Goal: Information Seeking & Learning: Learn about a topic

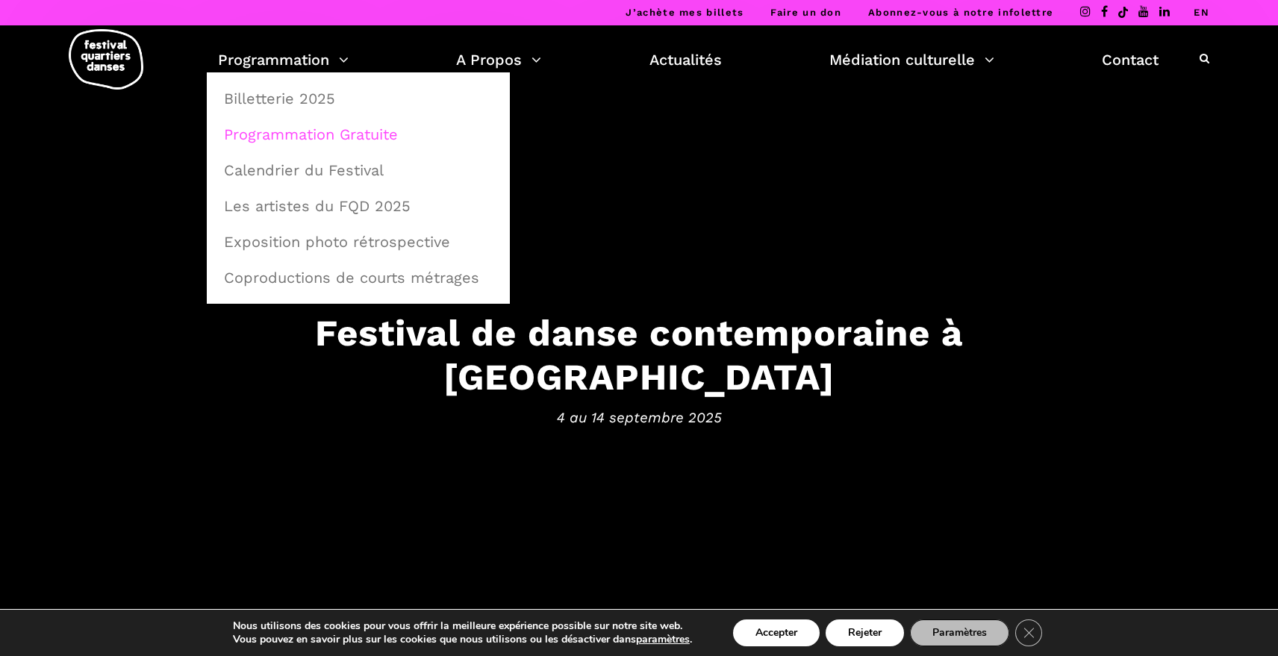
click at [317, 134] on link "Programmation Gratuite" at bounding box center [358, 134] width 287 height 34
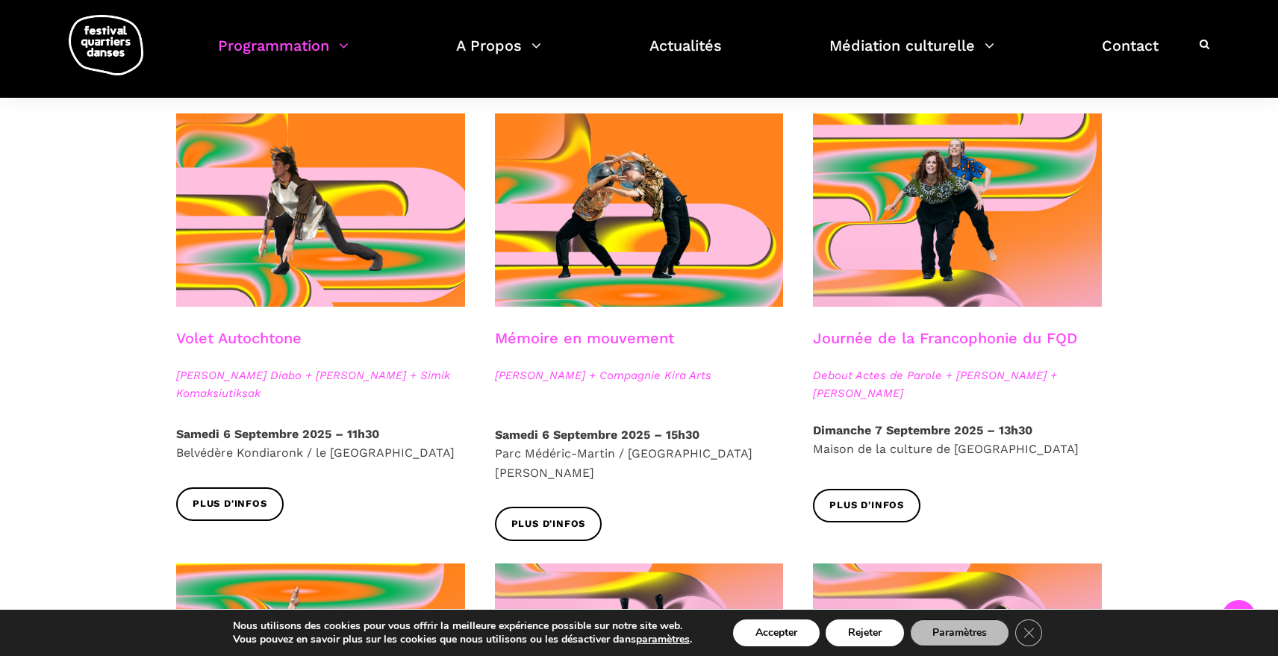
scroll to position [785, 0]
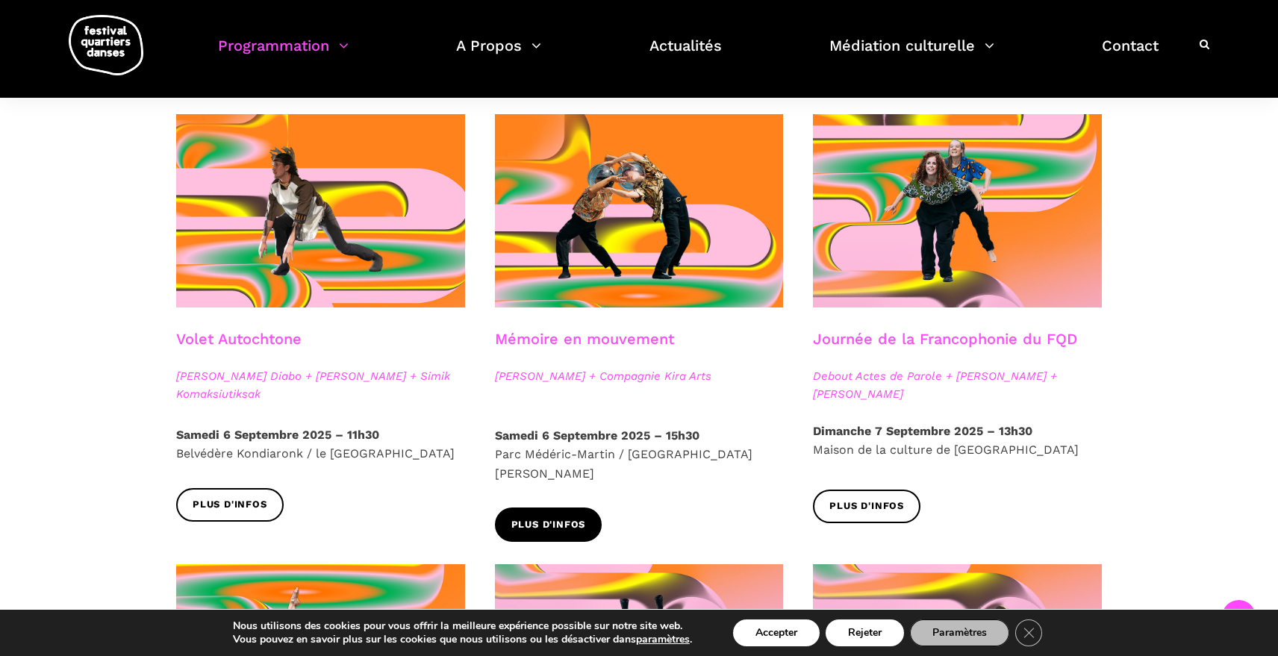
click at [561, 517] on span "Plus d'infos" at bounding box center [548, 525] width 75 height 16
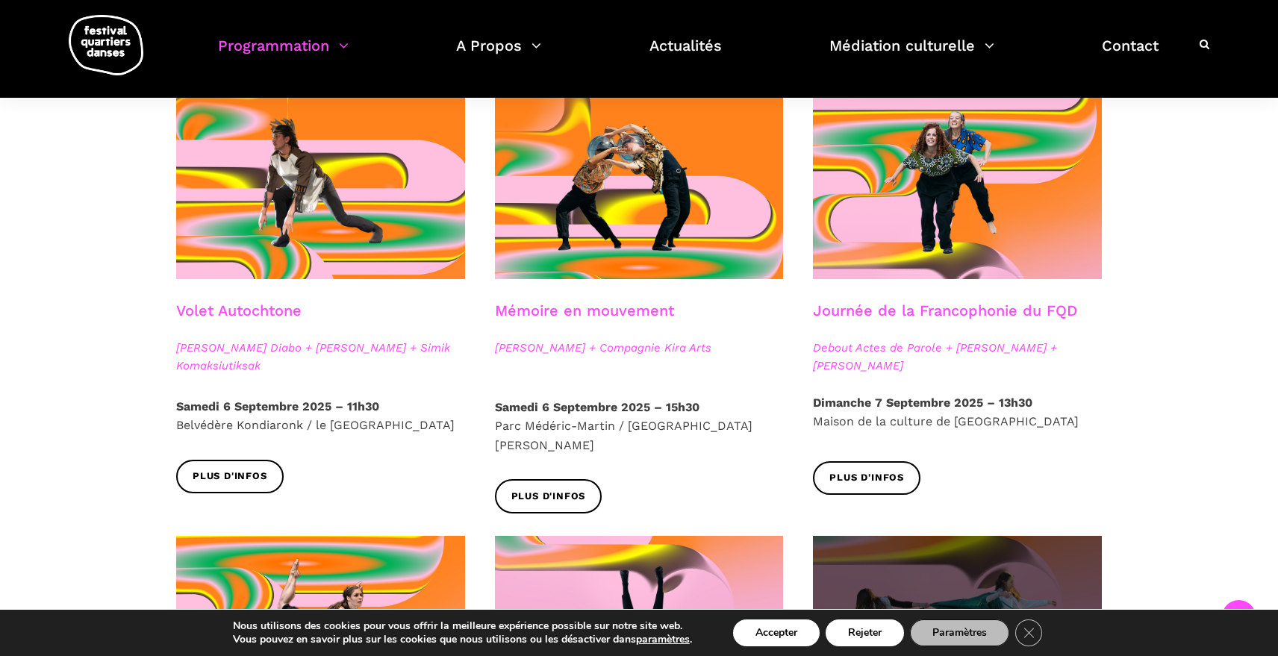
scroll to position [800, 0]
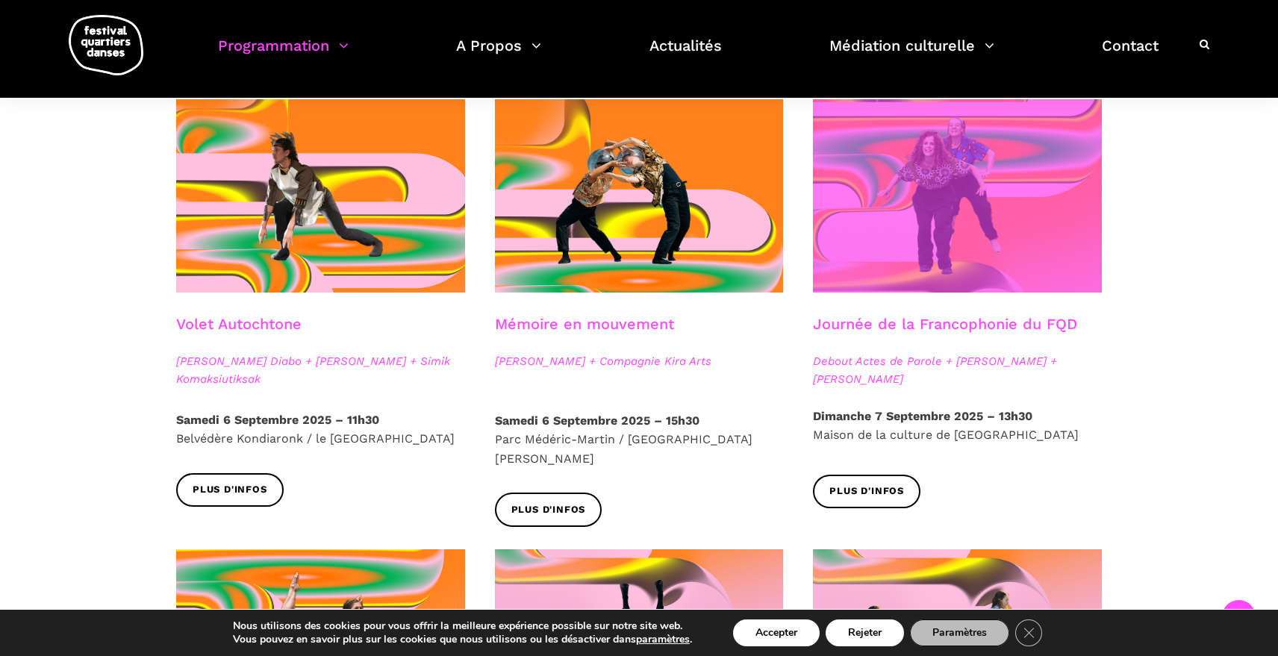
click at [1055, 193] on span at bounding box center [957, 195] width 289 height 193
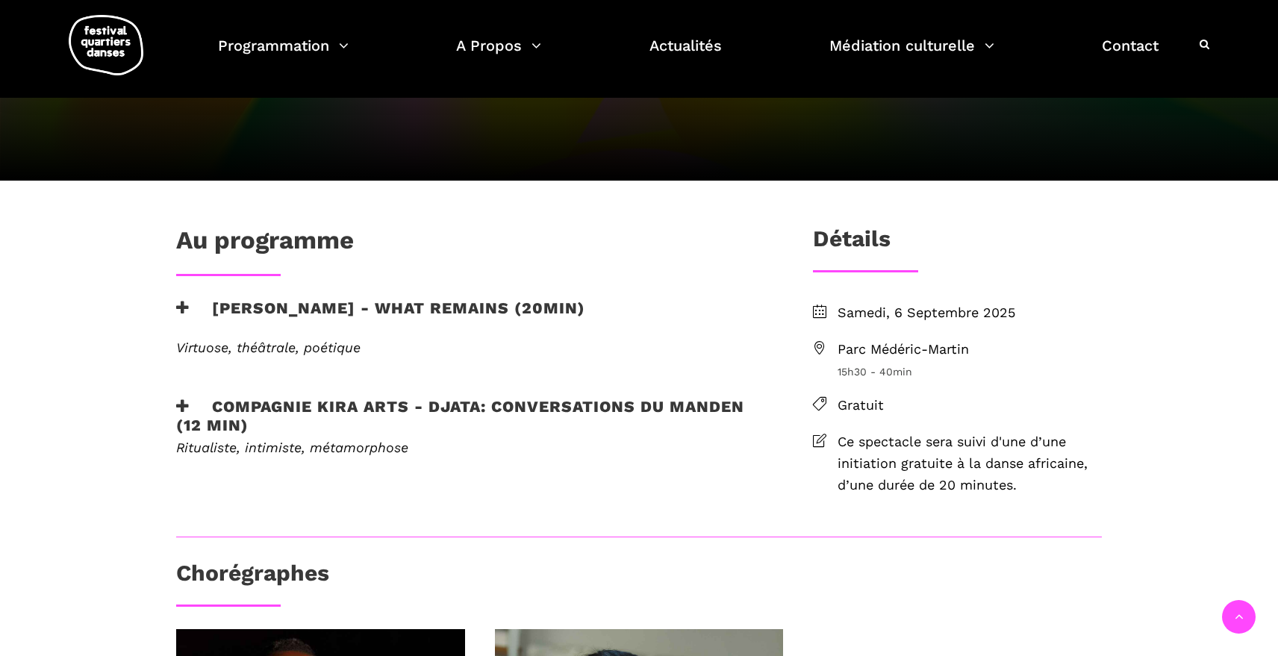
scroll to position [277, 0]
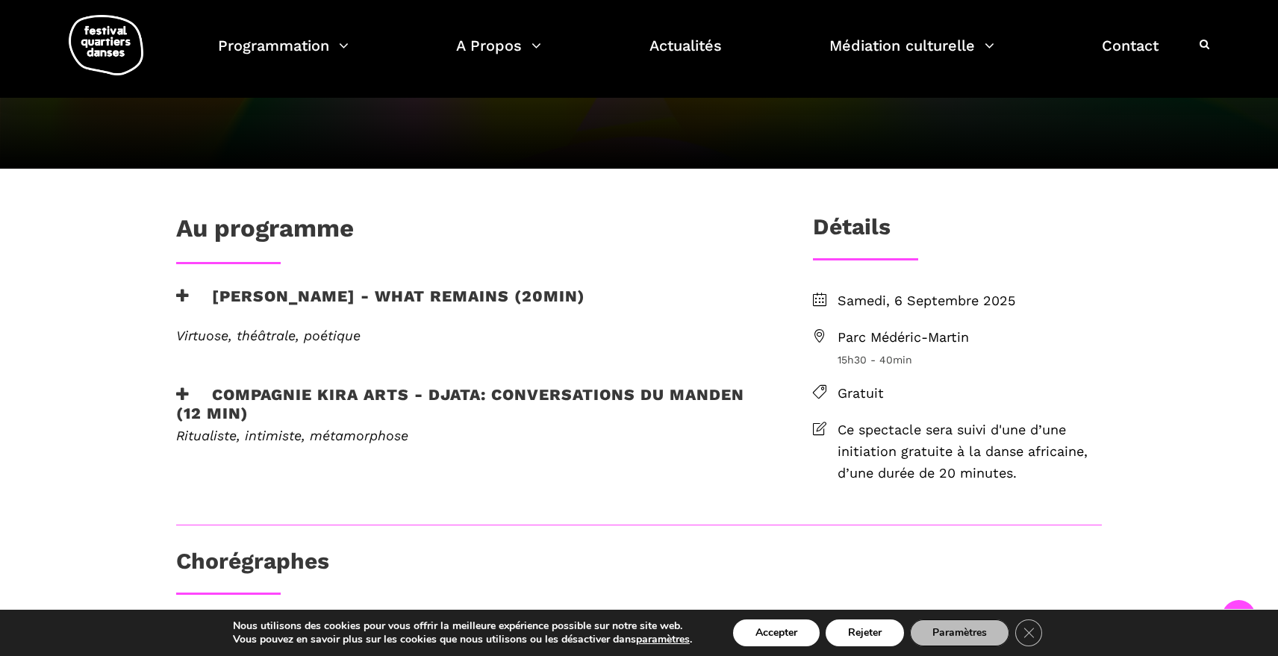
click at [187, 294] on icon at bounding box center [182, 296] width 13 height 16
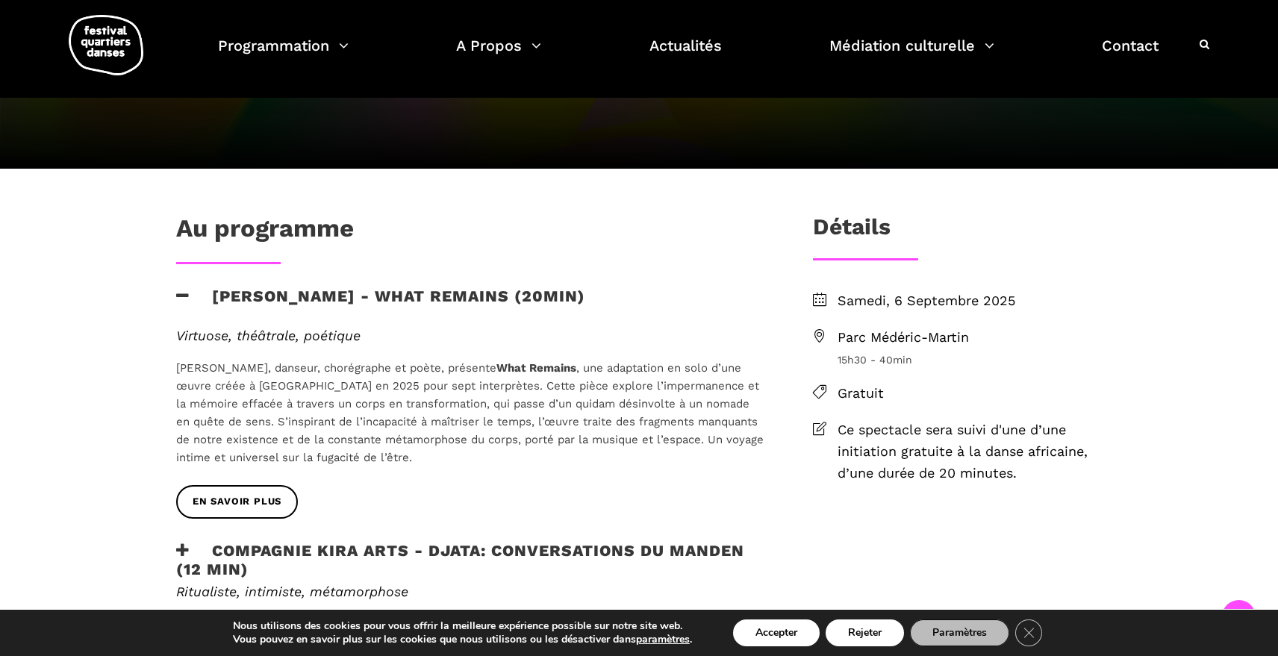
click at [187, 294] on icon at bounding box center [182, 296] width 13 height 16
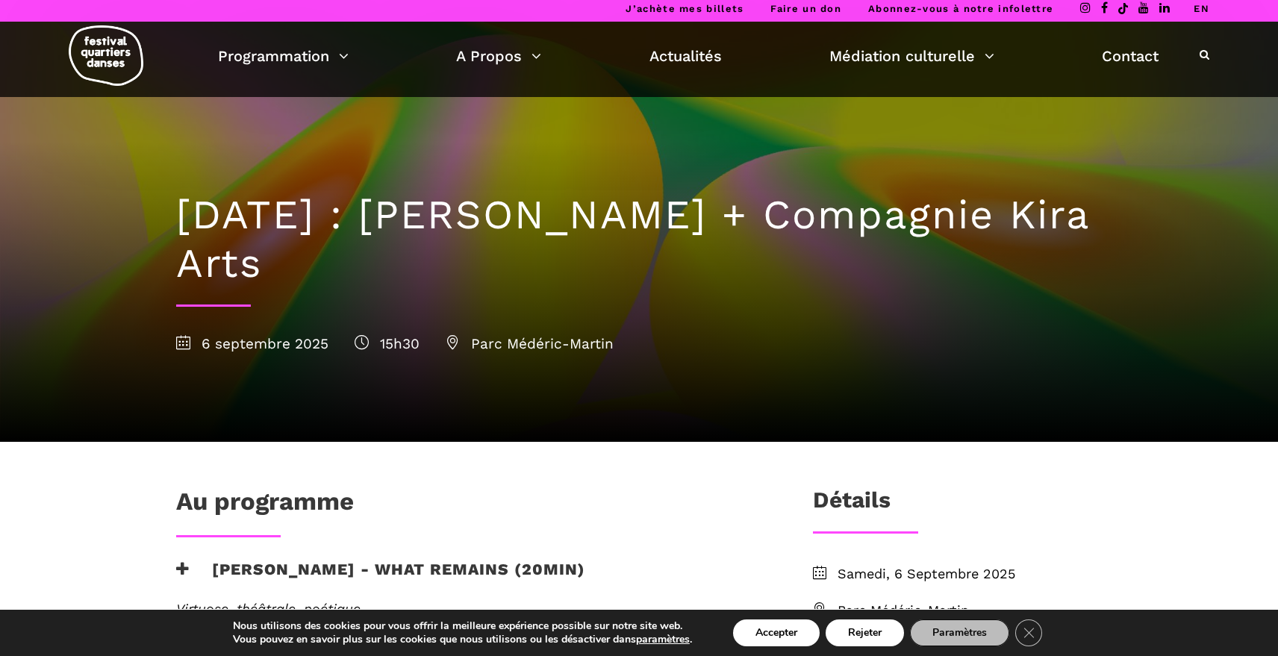
scroll to position [10, 0]
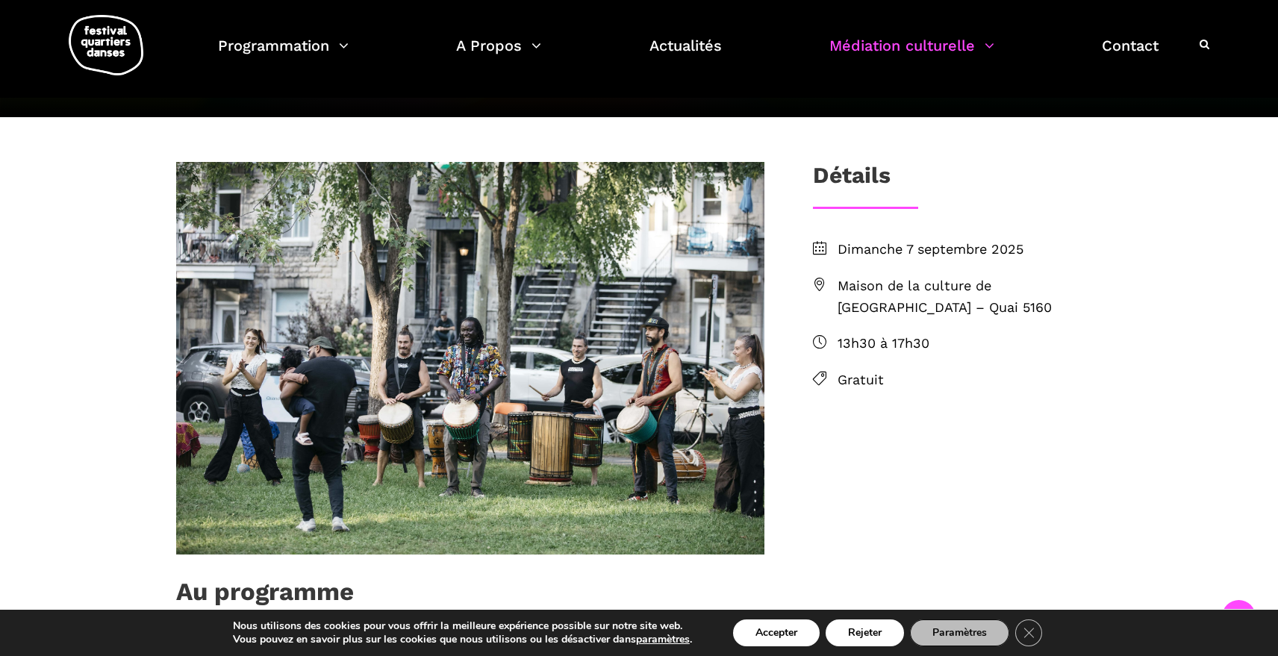
scroll to position [365, 0]
